Goal: Task Accomplishment & Management: Complete application form

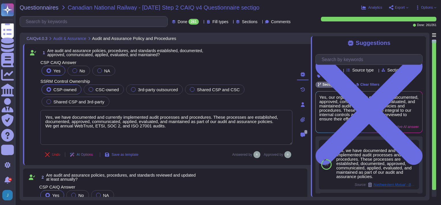
type textarea "Yes, we have documented and currently implemented audit processes and procedure…"
type textarea "Yes, all policy, process, and procedure documentation, including audit and assu…"
type textarea "Yes, independent audit and assurance assessments are conducted according to rel…"
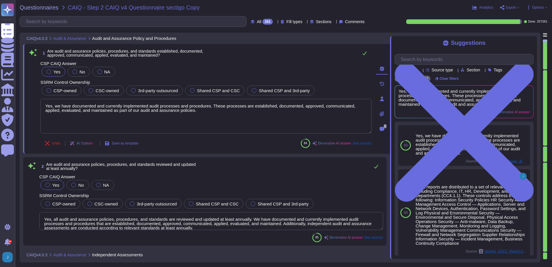
type textarea "Yes, we have documented and currently implemented audit processes and procedure…"
type textarea "Yes, all audit and assurance policies, procedures, and standards are reviewed a…"
type textarea "Yes, independent audit and assurance assessments are conducted according to rel…"
type textarea "Yes, independent audit and assurance assessments are performed according to ris…"
click at [38, 8] on span "Questionnaires" at bounding box center [39, 8] width 39 height 6
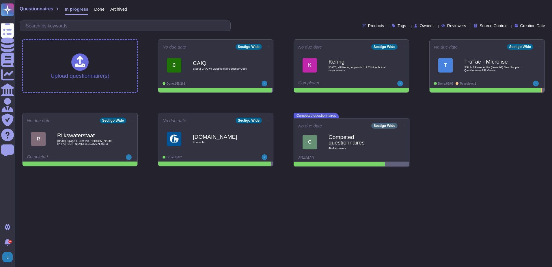
click at [501, 171] on html "Questionnaires Knowledge Base Documents Analytics CAIQ / SIG Admin Trust Center…" at bounding box center [276, 85] width 552 height 171
drag, startPoint x: 227, startPoint y: 235, endPoint x: 223, endPoint y: 229, distance: 8.2
click at [226, 171] on html "Questionnaires Knowledge Base Documents Analytics CAIQ / SIG Admin Trust Center…" at bounding box center [276, 85] width 552 height 171
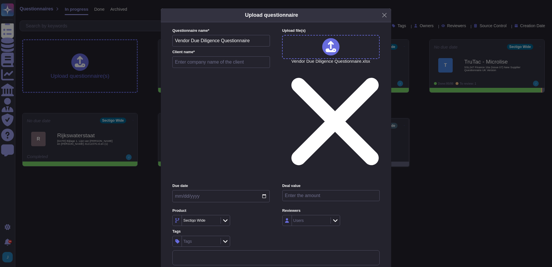
click at [214, 68] on input "text" at bounding box center [221, 62] width 98 height 12
type input "Glide"
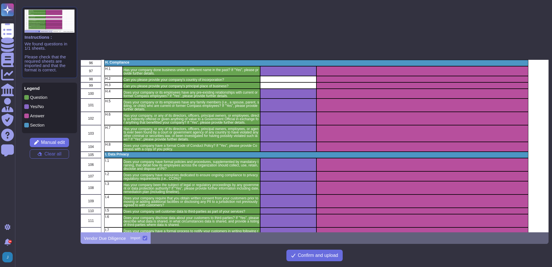
scroll to position [1053, 0]
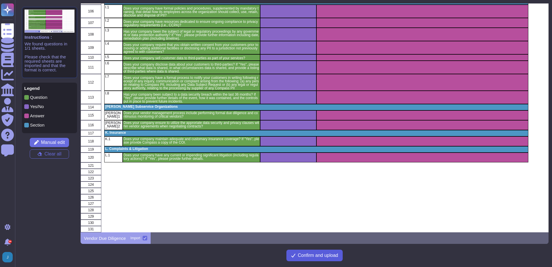
click at [315, 255] on span "Confirm and upload" at bounding box center [318, 255] width 40 height 5
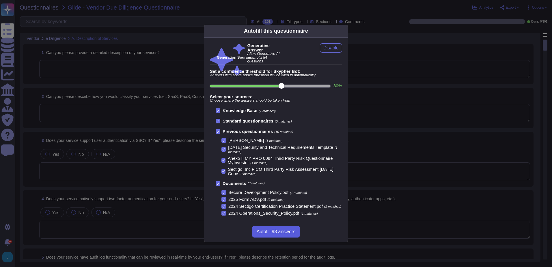
click at [272, 231] on span "Autofill 98 answers" at bounding box center [276, 231] width 39 height 5
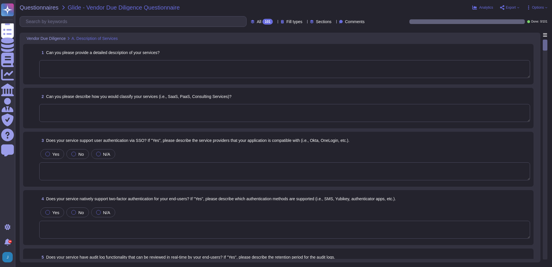
type textarea "Sectigo offers a comprehensive range of services focused on digital identity so…"
type textarea "Our services are categorized as Software as a Service (SaaS). We host our produ…"
type textarea "Yes, our service supports user authentication via SSO. It is compatible with id…"
type textarea "Yes, our service natively supports two-factor authentication for end-users. The…"
type textarea "Yes, our company maintains logs for a minimum of one year, with access and audi…"
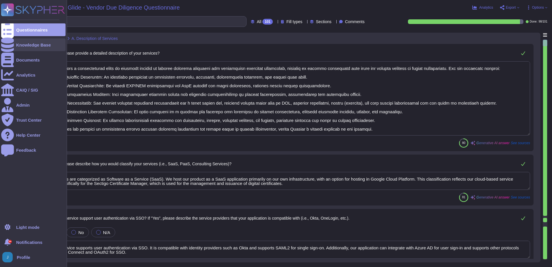
click at [9, 43] on icon at bounding box center [7, 45] width 13 height 14
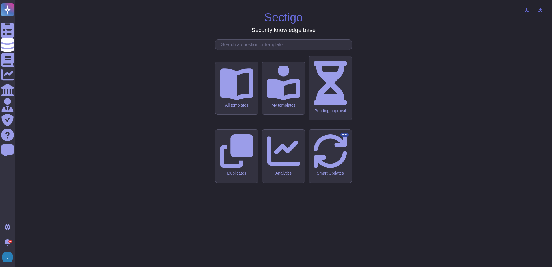
click at [242, 50] on input "text" at bounding box center [284, 45] width 133 height 10
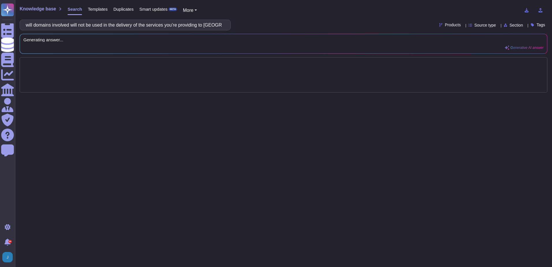
drag, startPoint x: 79, startPoint y: 25, endPoint x: 92, endPoint y: 25, distance: 13.3
click at [92, 25] on input "will domains involved will not be used in the delivery of the services you’re p…" at bounding box center [124, 25] width 202 height 10
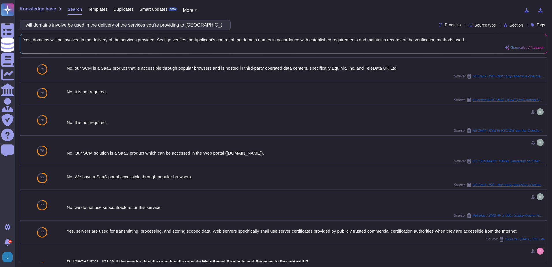
drag, startPoint x: 196, startPoint y: 25, endPoint x: 20, endPoint y: 18, distance: 175.5
click at [17, 18] on div "Knowledge base Search Templates Duplicates Smart updates BETA More will domains…" at bounding box center [283, 133] width 537 height 267
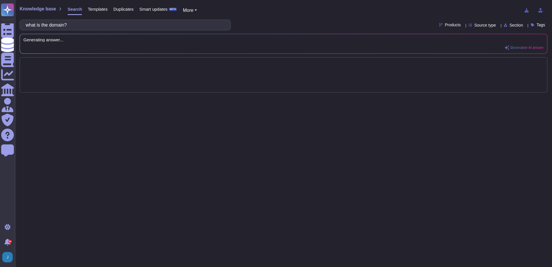
type input "what is the domain?"
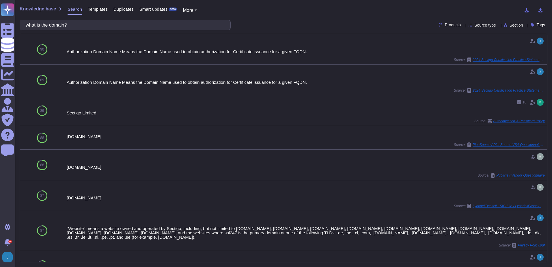
drag, startPoint x: 89, startPoint y: 24, endPoint x: -1, endPoint y: 20, distance: 90.3
click at [0, 20] on html "Questionnaires Knowledge Base Documents Analytics CAIQ / SIG Admin Trust Center…" at bounding box center [276, 133] width 552 height 267
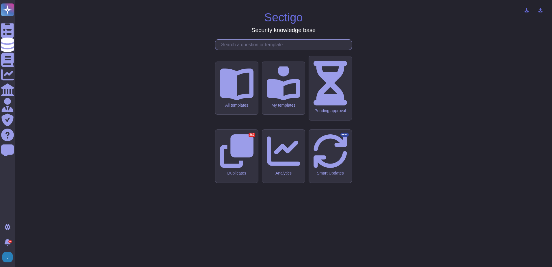
click at [247, 50] on input "text" at bounding box center [284, 45] width 133 height 10
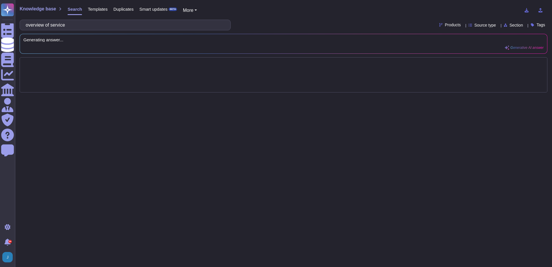
type input "overview of services"
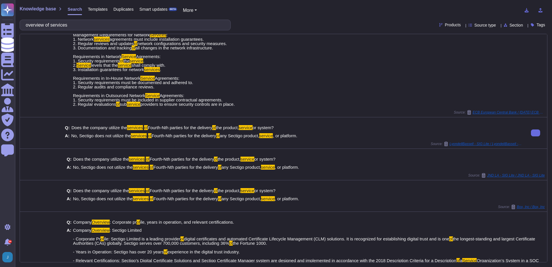
scroll to position [196, 0]
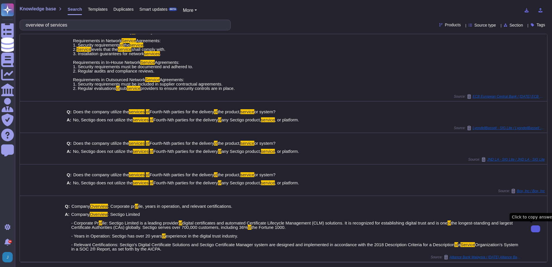
click at [531, 228] on button at bounding box center [535, 228] width 9 height 7
